Goal: Find specific page/section: Find specific page/section

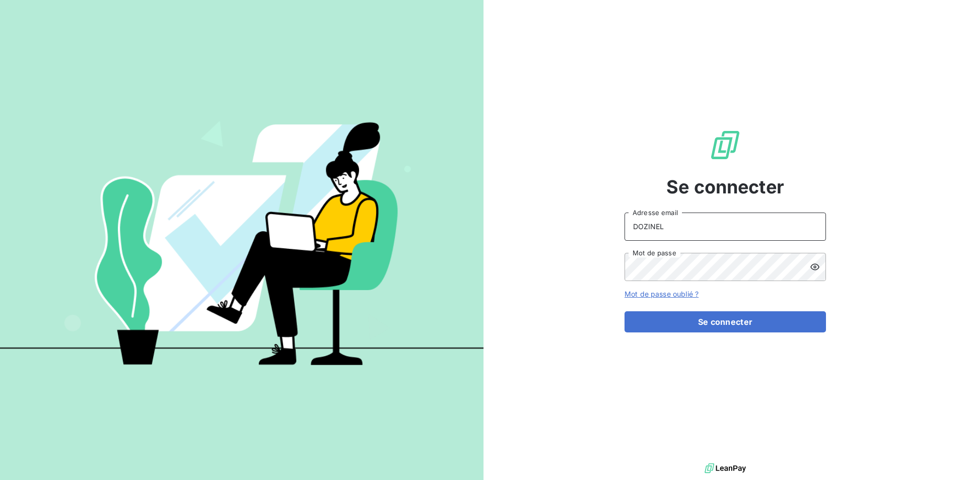
click at [676, 232] on input "DOZINEL" at bounding box center [724, 227] width 201 height 28
drag, startPoint x: 589, startPoint y: 222, endPoint x: 576, endPoint y: 222, distance: 12.6
click at [576, 222] on div "Se connecter DOZINEL Adresse email Mot de passe Mot de passe oublié ? Se connec…" at bounding box center [724, 230] width 483 height 461
type input "nathalie.dozinel@wessling.fr"
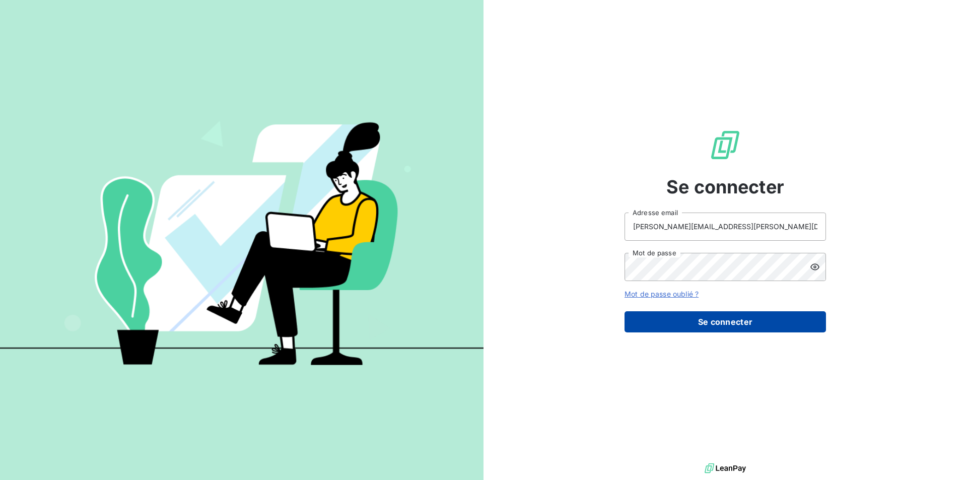
click at [689, 320] on button "Se connecter" at bounding box center [724, 321] width 201 height 21
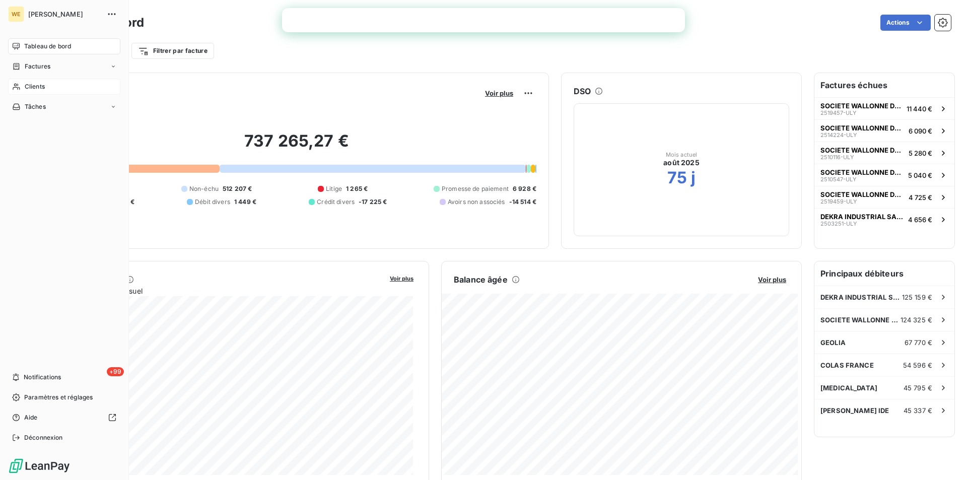
click at [37, 83] on span "Clients" at bounding box center [35, 86] width 20 height 9
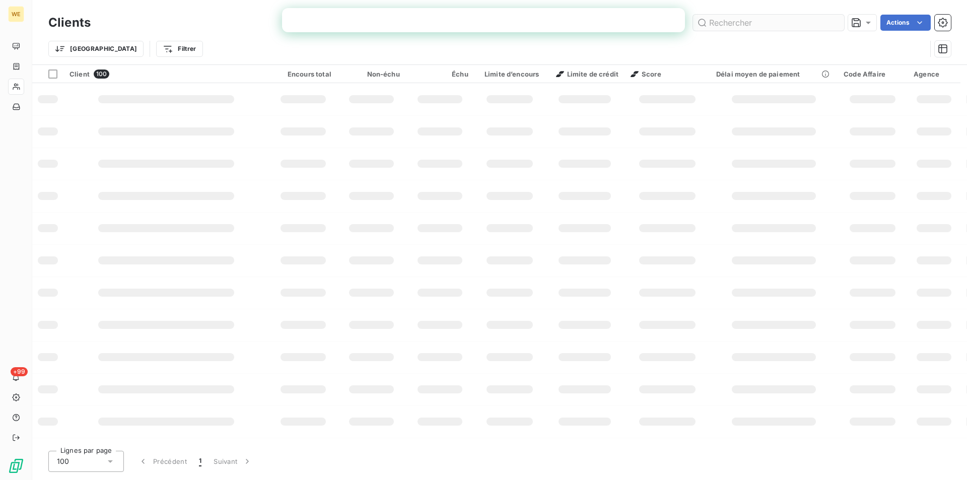
click at [712, 19] on input "text" at bounding box center [768, 23] width 151 height 16
type input "roc sol"
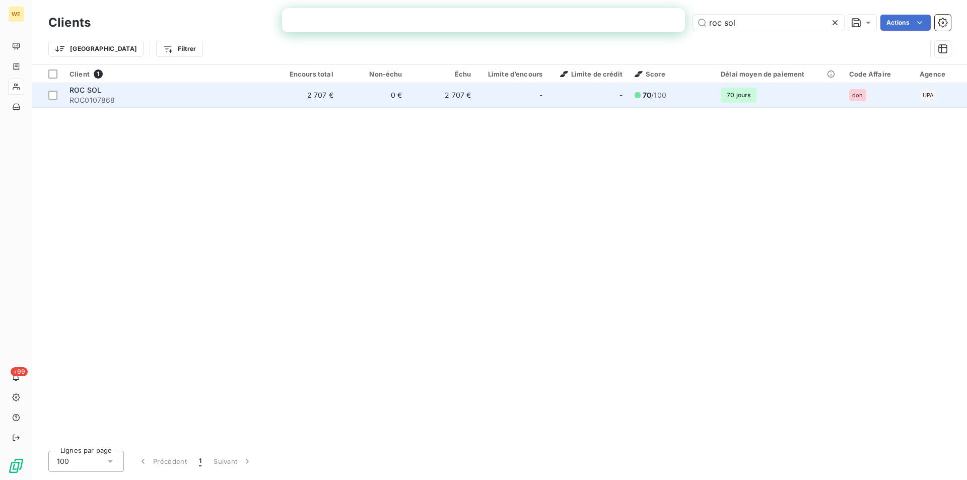
click at [94, 94] on div "ROC SOL" at bounding box center [166, 90] width 195 height 10
